Goal: Information Seeking & Learning: Learn about a topic

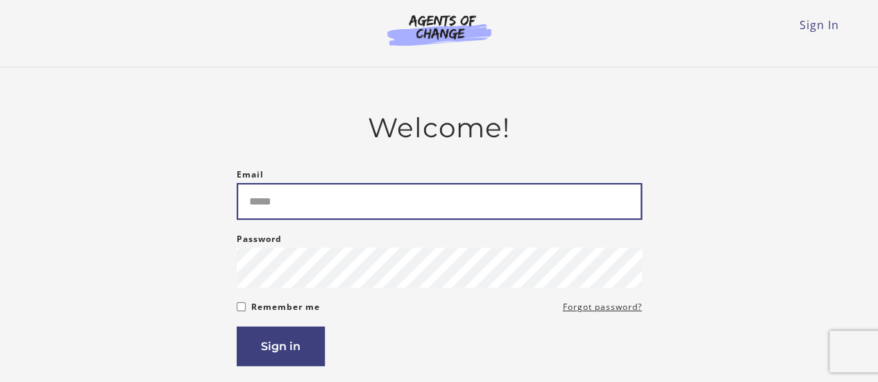
click at [331, 205] on input "Email" at bounding box center [439, 201] width 405 height 37
type input "**********"
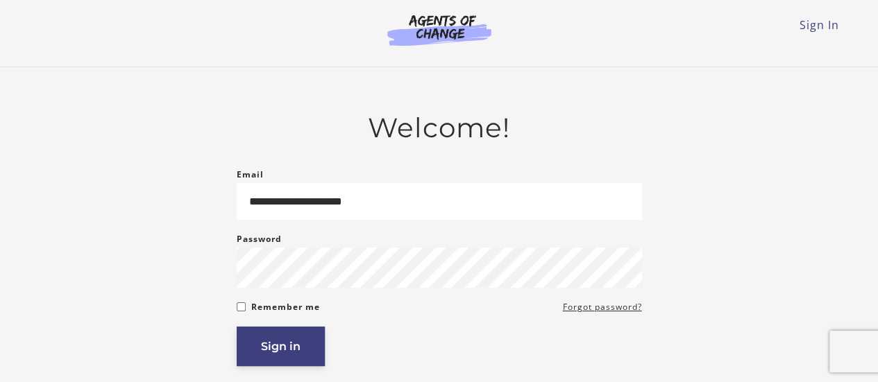
click at [283, 352] on button "Sign in" at bounding box center [281, 347] width 88 height 40
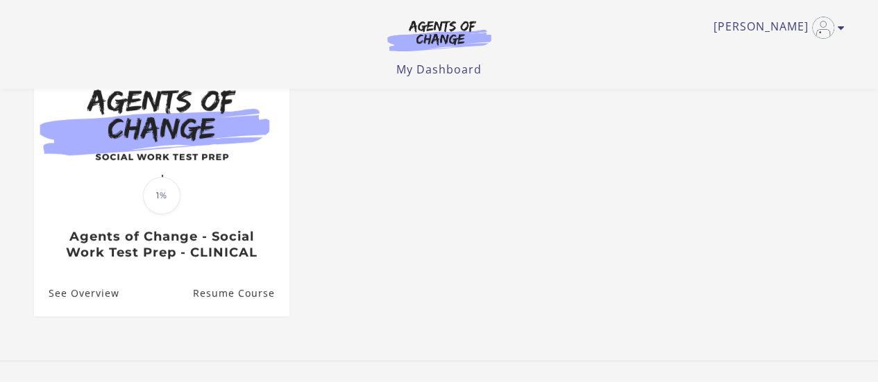
scroll to position [139, 0]
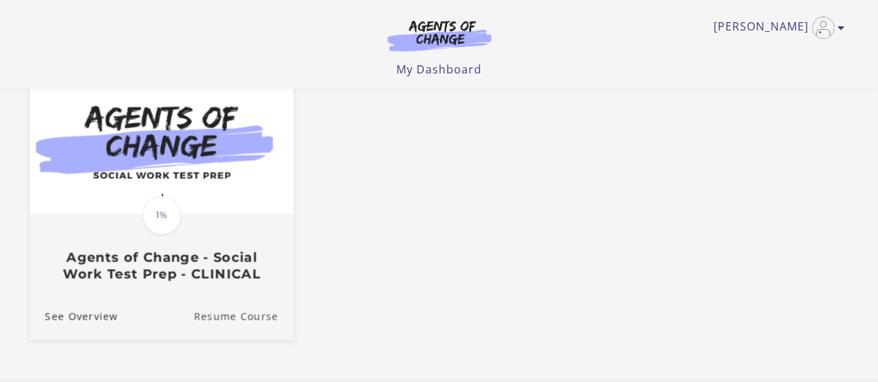
click at [239, 314] on link "Resume Course" at bounding box center [244, 317] width 100 height 46
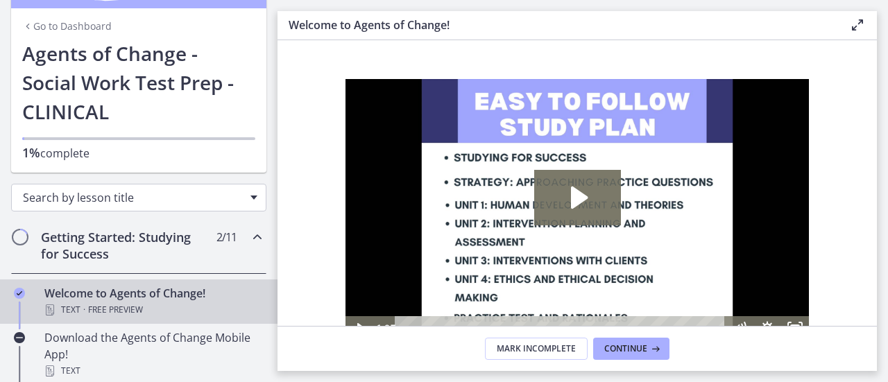
scroll to position [69, 0]
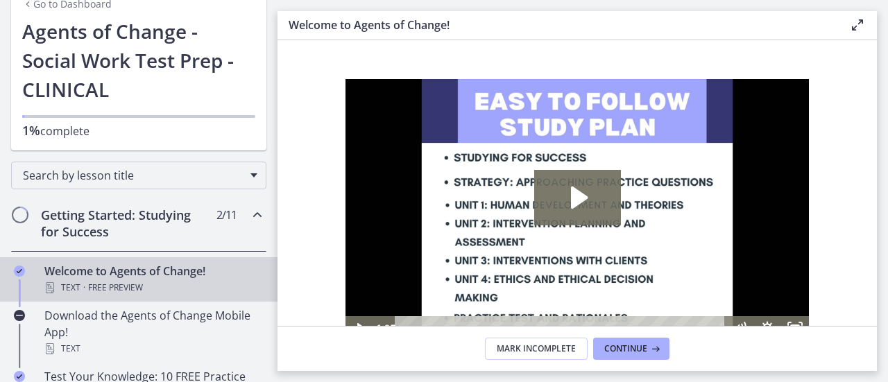
click at [133, 273] on div "Welcome to Agents of Change! Text · Free preview" at bounding box center [152, 279] width 217 height 33
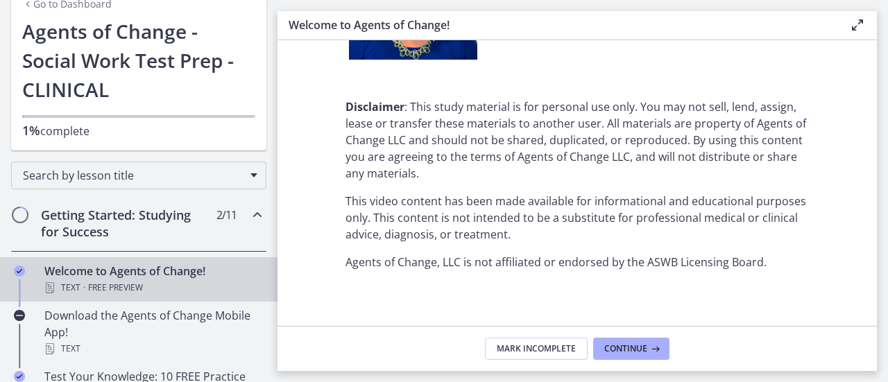
scroll to position [1876, 0]
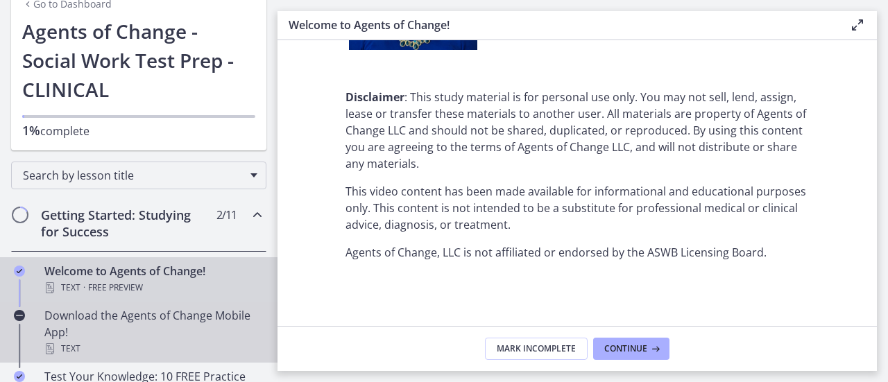
click at [126, 316] on div "Download the Agents of Change Mobile App! Text" at bounding box center [152, 332] width 217 height 50
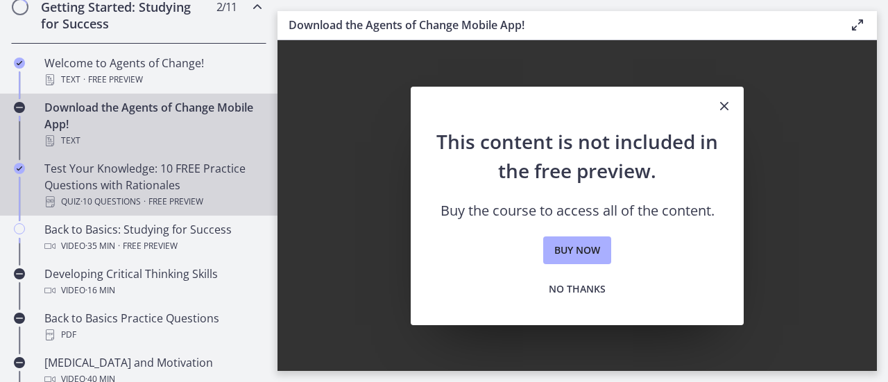
scroll to position [347, 0]
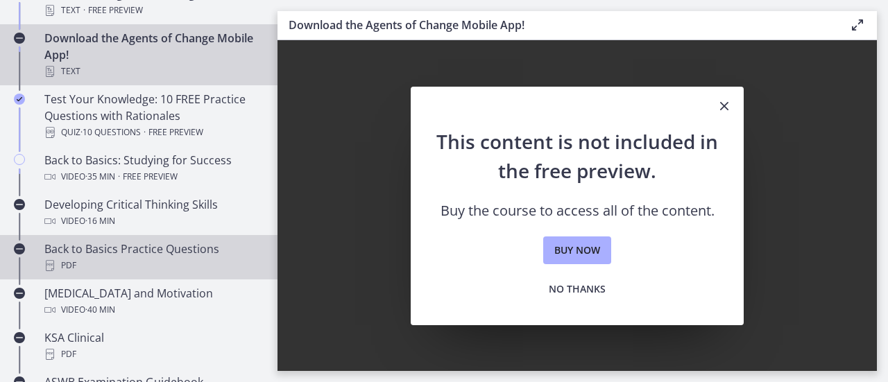
click at [164, 261] on div "PDF" at bounding box center [152, 265] width 217 height 17
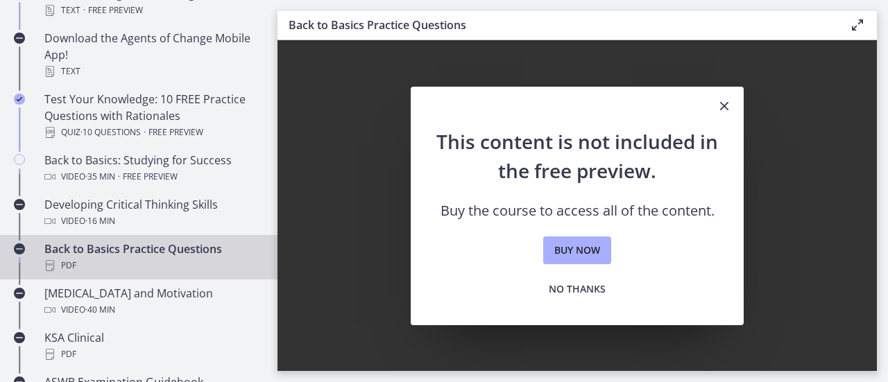
click at [164, 261] on div "PDF" at bounding box center [152, 265] width 217 height 17
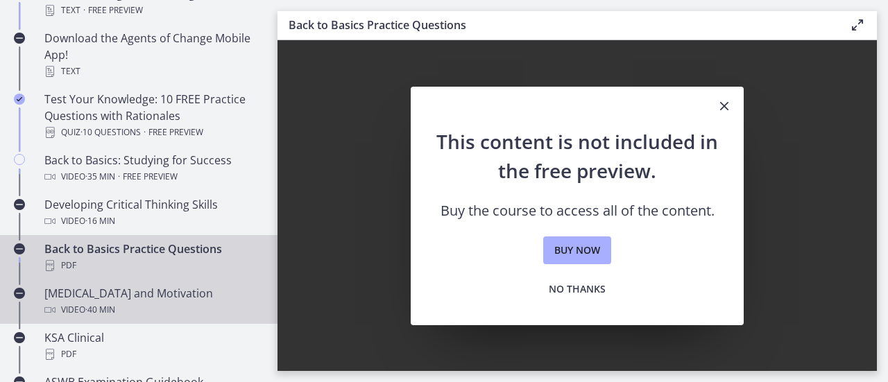
click at [158, 294] on div "[MEDICAL_DATA] and Motivation Video · 40 min" at bounding box center [152, 301] width 217 height 33
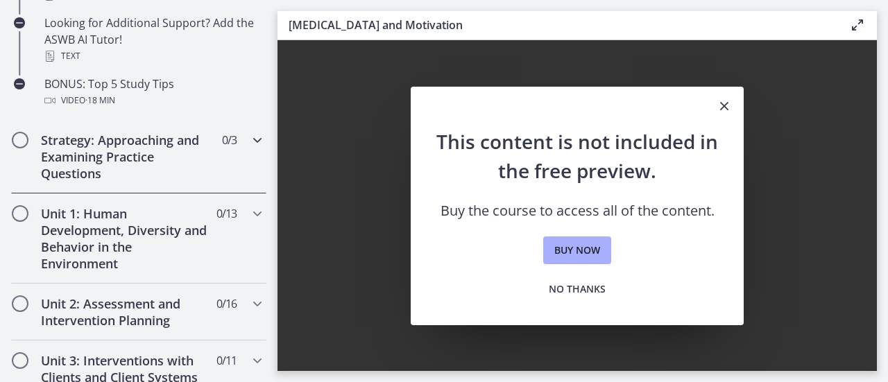
scroll to position [763, 0]
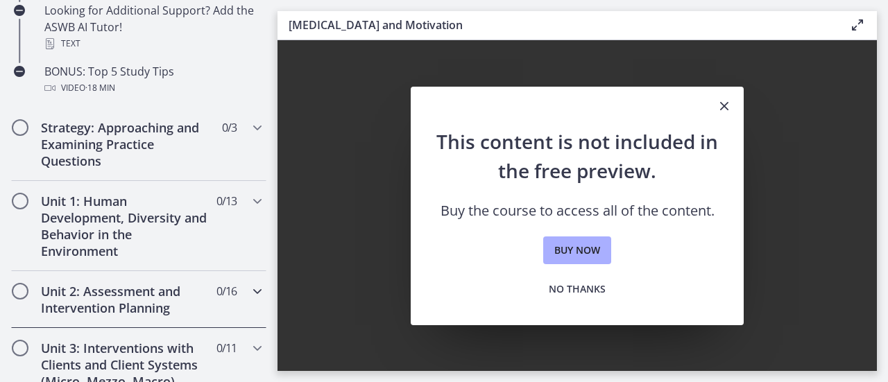
click at [143, 294] on h2 "Unit 2: Assessment and Intervention Planning" at bounding box center [125, 299] width 169 height 33
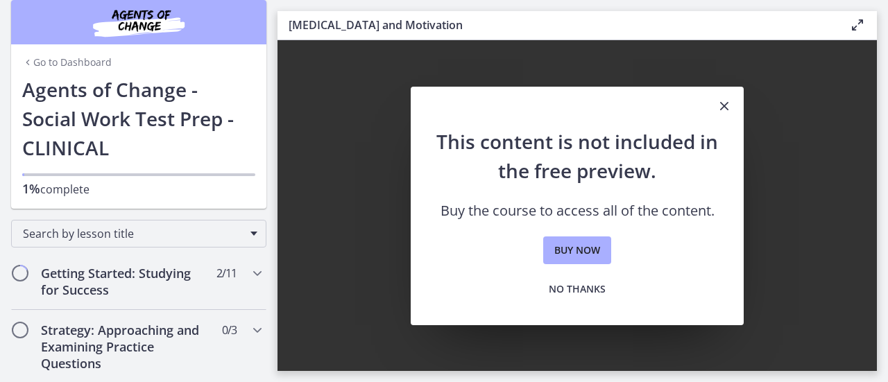
scroll to position [0, 0]
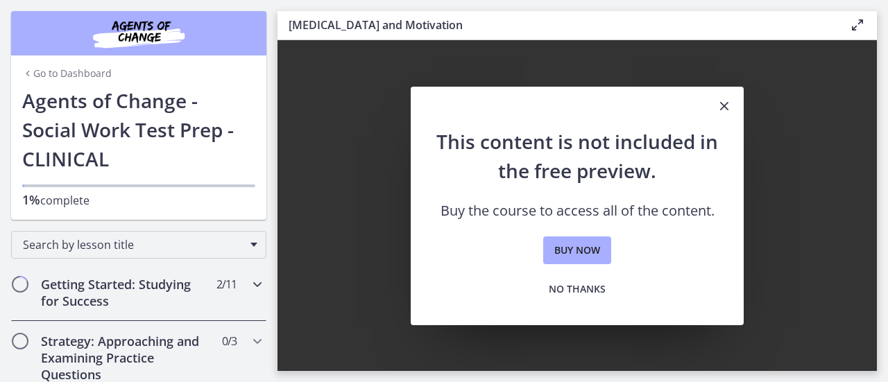
click at [85, 298] on h2 "Getting Started: Studying for Success" at bounding box center [125, 292] width 169 height 33
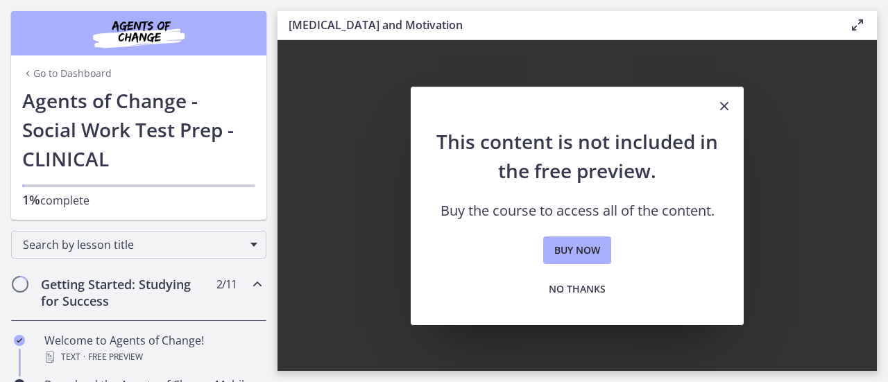
scroll to position [69, 0]
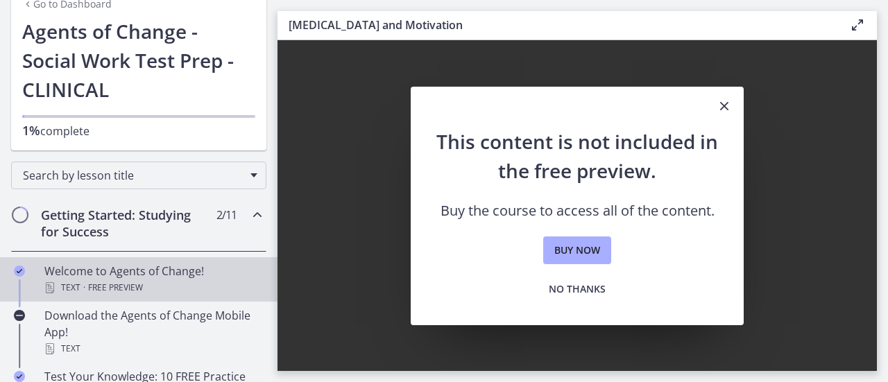
click at [137, 285] on span "Free preview" at bounding box center [115, 288] width 55 height 17
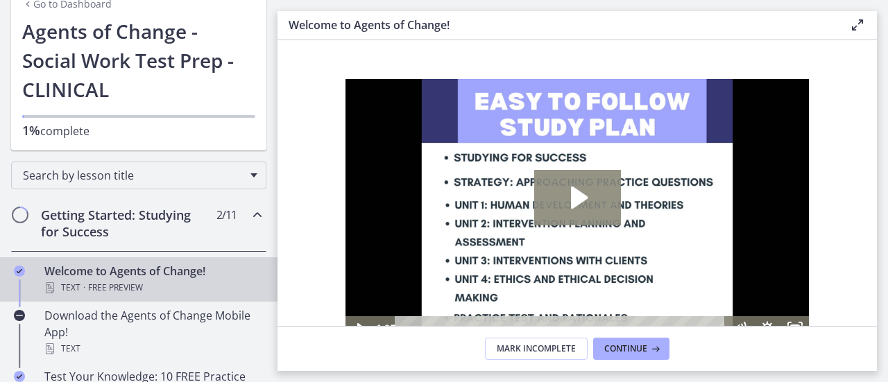
click at [588, 201] on icon "Play Video: c1o6hcmjueu5qasqsu00.mp4" at bounding box center [577, 198] width 87 height 56
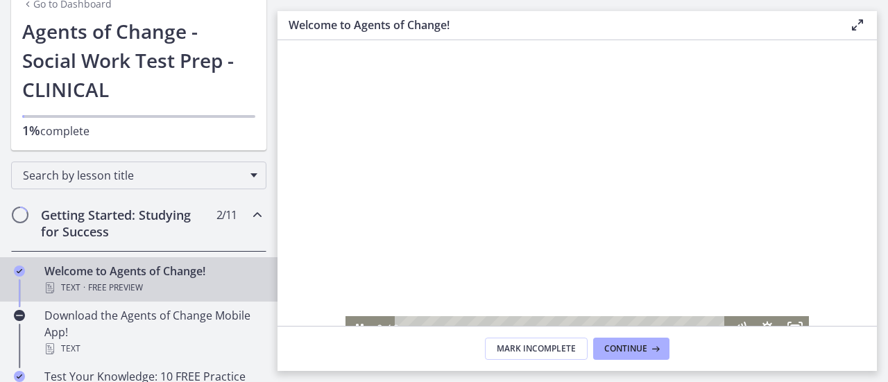
click at [585, 205] on div at bounding box center [578, 209] width 464 height 261
